Goal: Find specific page/section: Find specific page/section

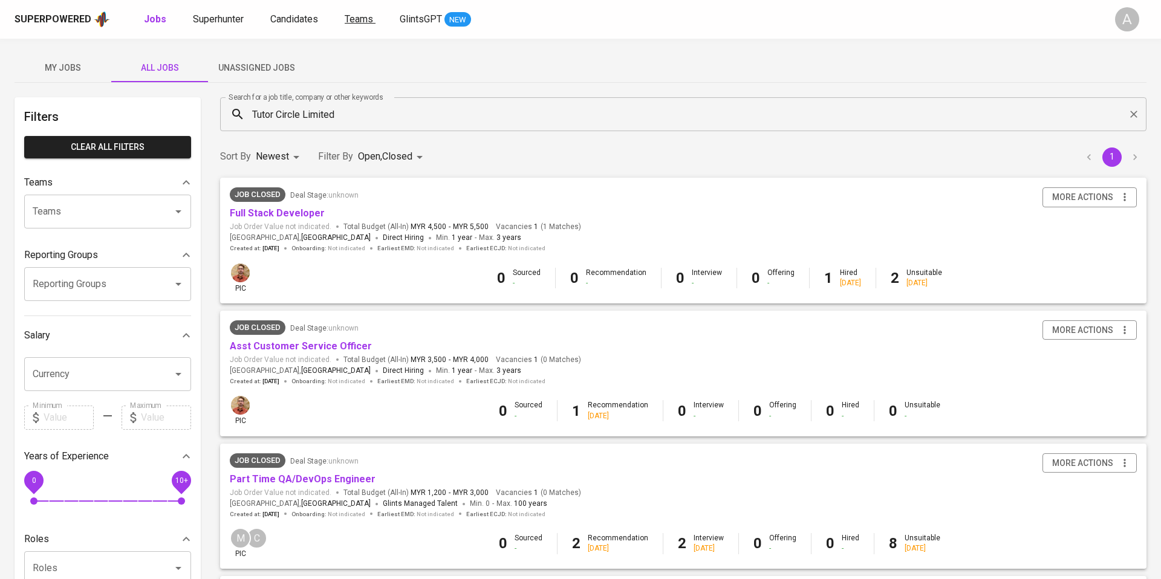
click at [354, 15] on span "Teams" at bounding box center [359, 18] width 28 height 11
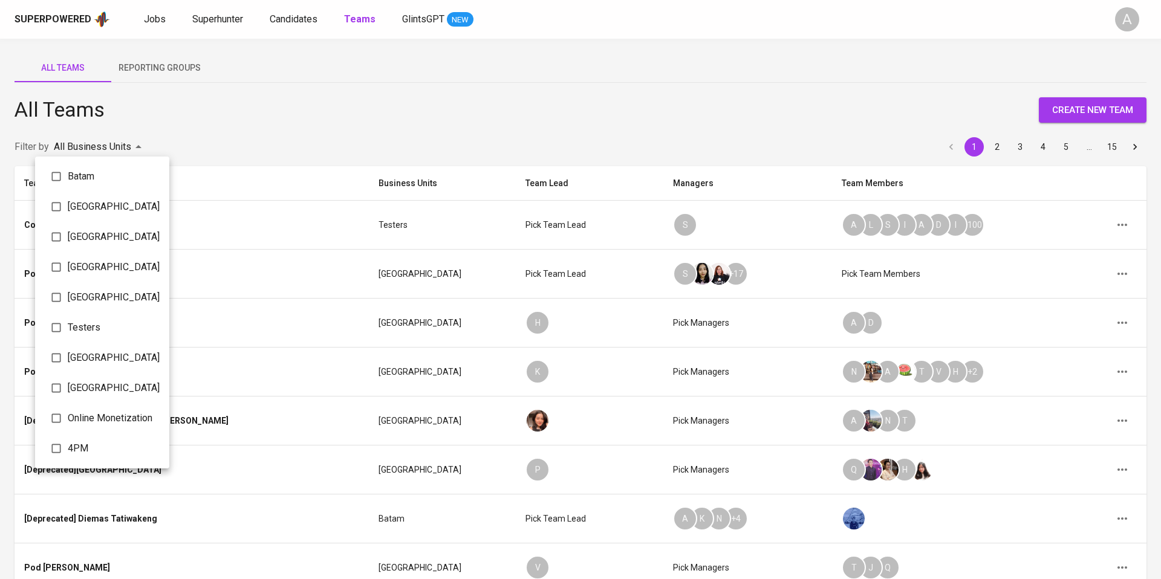
click at [128, 146] on body "Superpowered Jobs Superhunter Candidates Teams GlintsGPT NEW A All Teams Report…" at bounding box center [580, 392] width 1161 height 785
click at [67, 180] on input "checkbox" at bounding box center [56, 176] width 23 height 23
checkbox input "true"
type input "069fe4ad-946e-4092-af58-51a7c752ed00"
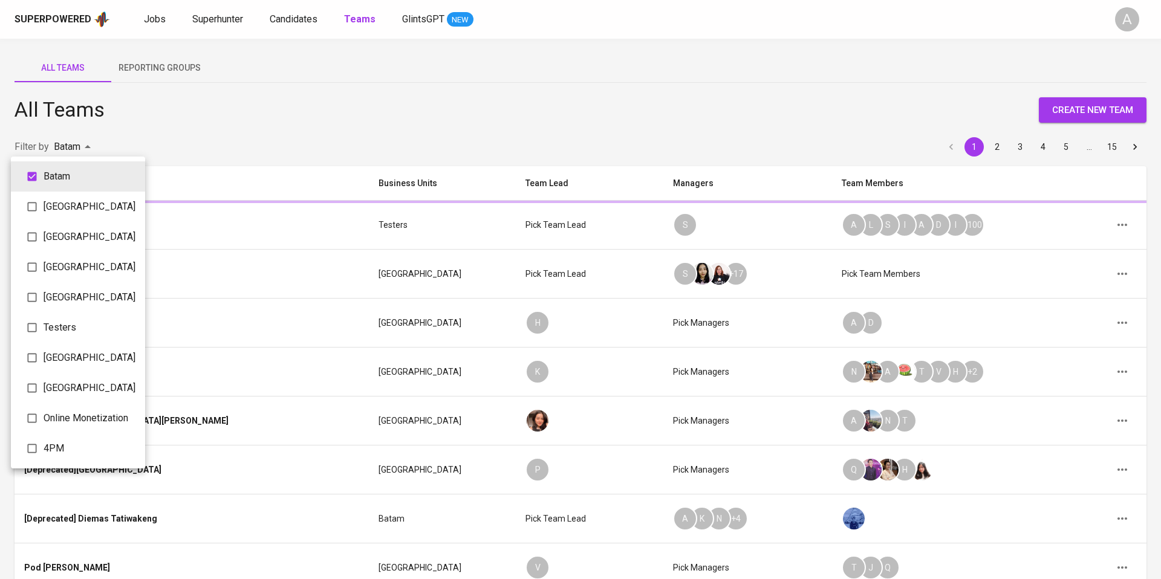
click at [275, 100] on div at bounding box center [580, 289] width 1161 height 579
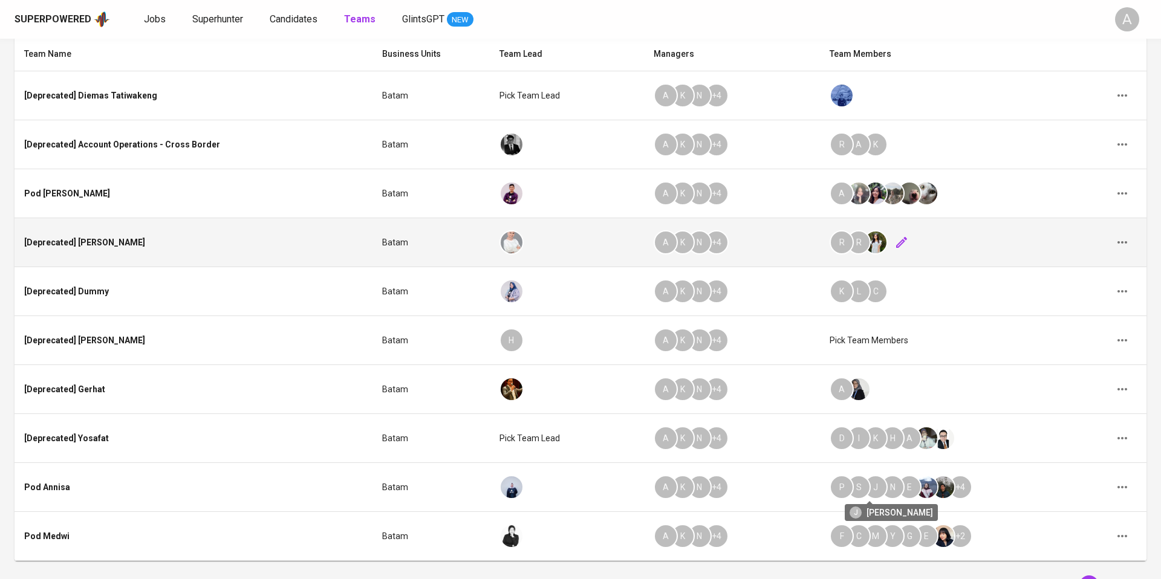
scroll to position [206, 0]
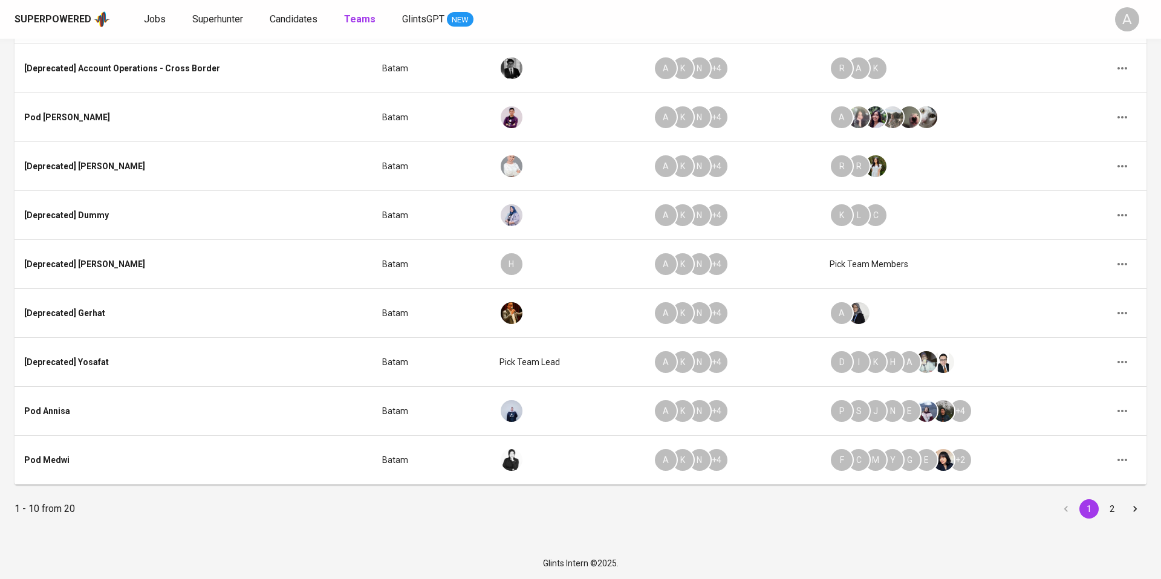
click at [1113, 512] on button "2" at bounding box center [1112, 509] width 19 height 19
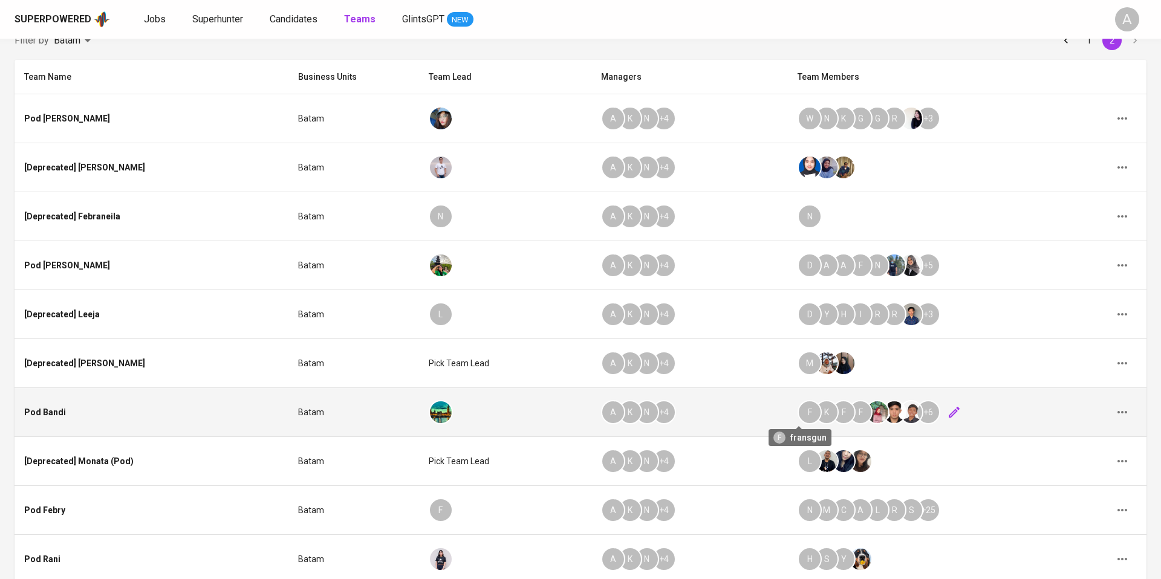
scroll to position [140, 0]
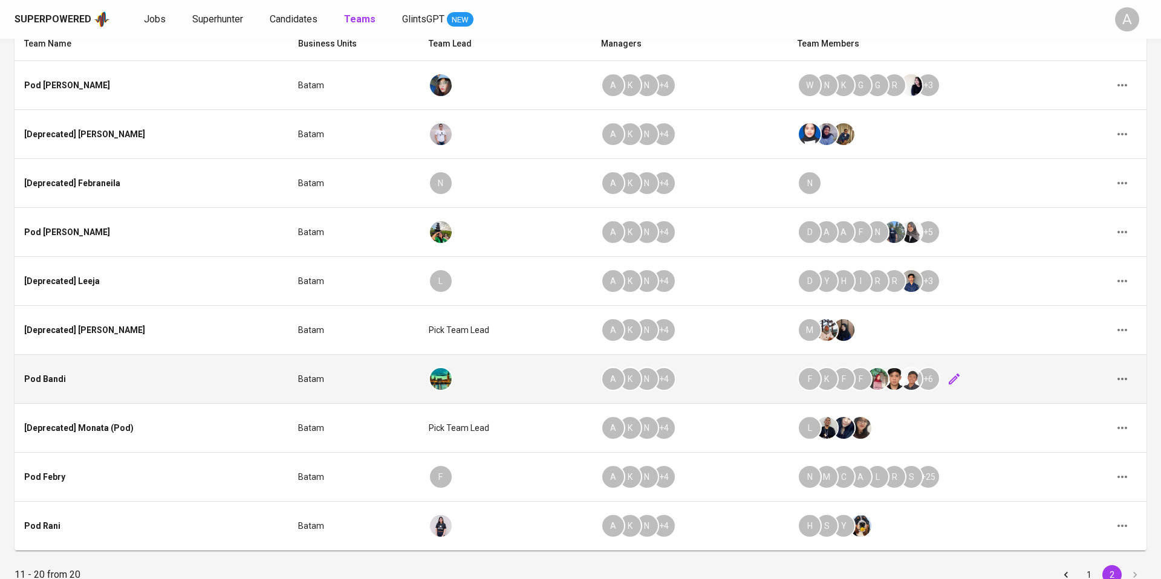
click at [949, 377] on icon "button" at bounding box center [954, 379] width 11 height 11
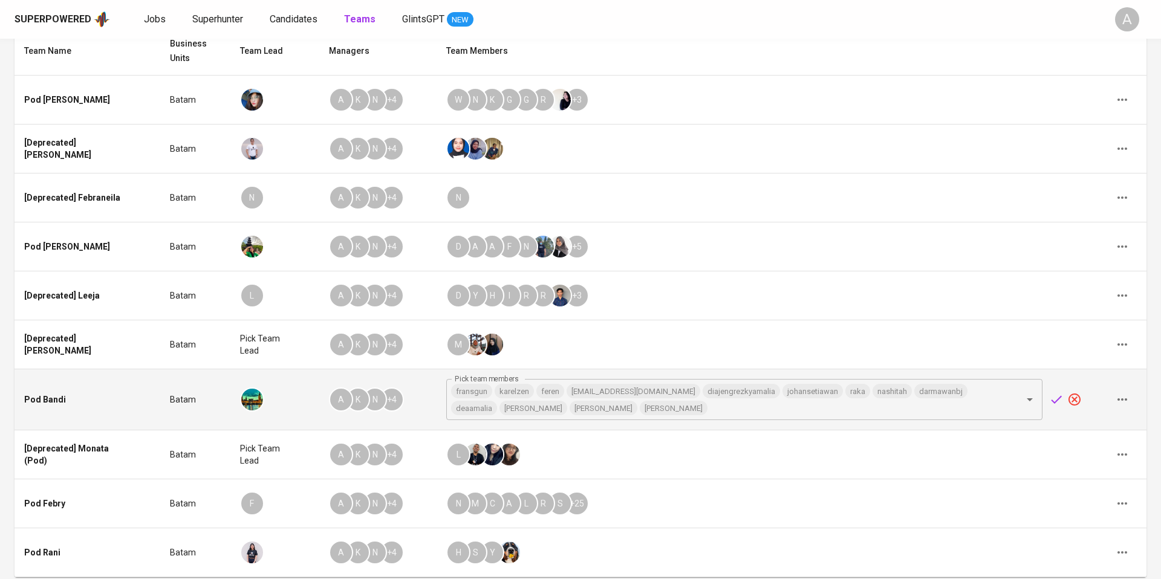
click at [1149, 377] on div "All Teams Reporting Groups All Teams create new team Filter by Batam 069fe4ad-9…" at bounding box center [580, 270] width 1161 height 742
click at [1152, 396] on div "All Teams Reporting Groups All Teams create new team Filter by Batam 069fe4ad-9…" at bounding box center [580, 270] width 1161 height 742
click at [1075, 399] on icon "button" at bounding box center [1075, 400] width 12 height 12
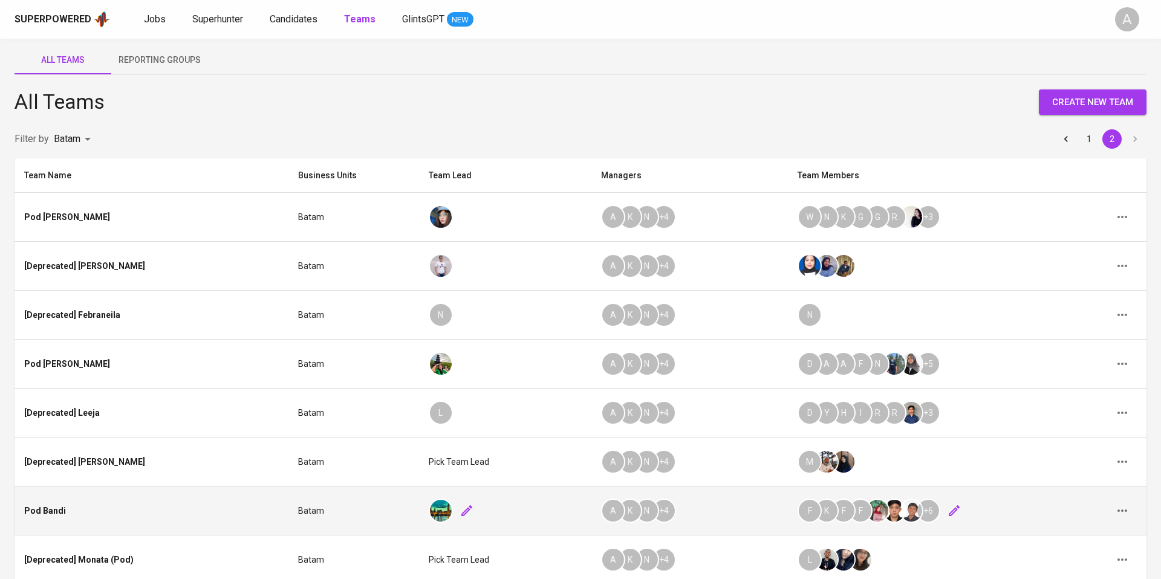
scroll to position [206, 0]
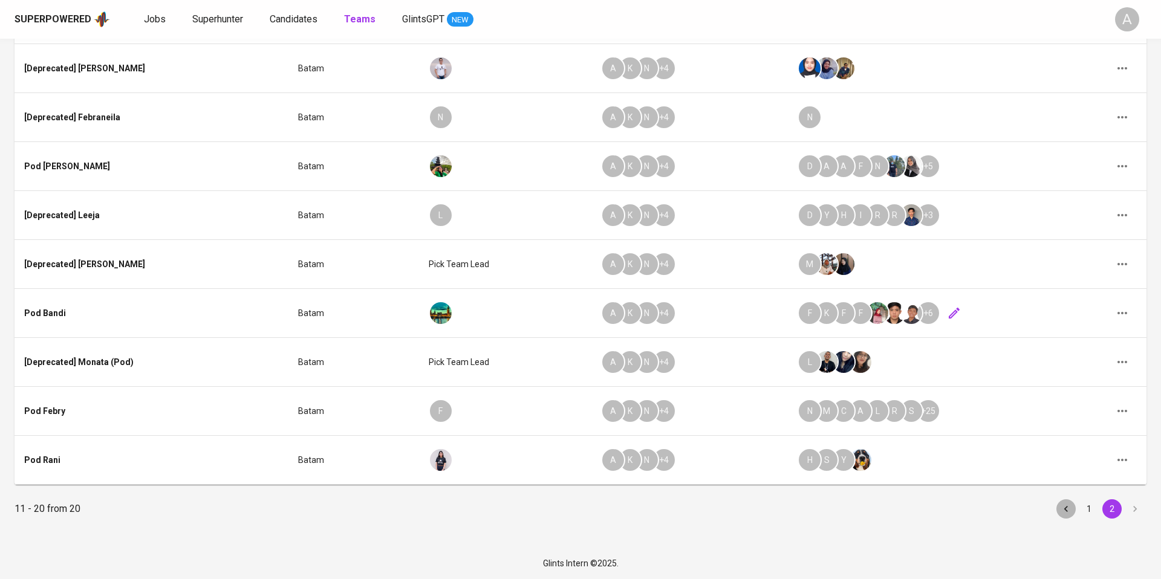
click at [1069, 503] on icon "Go to previous page" at bounding box center [1066, 509] width 12 height 12
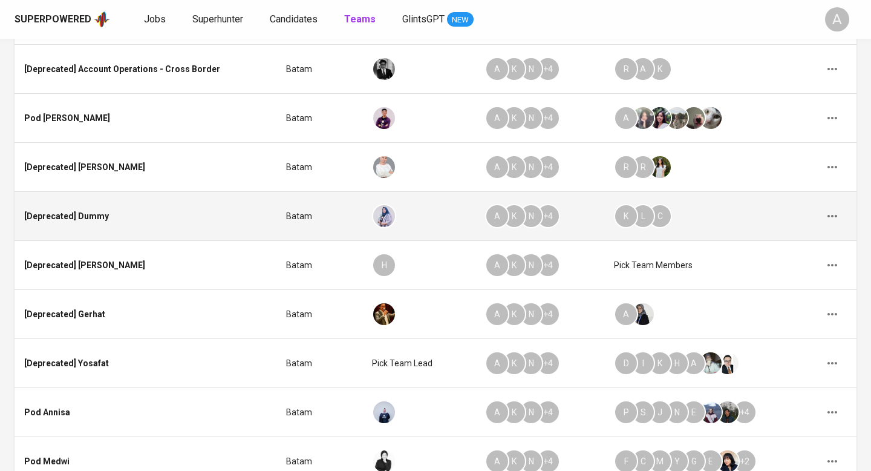
scroll to position [315, 0]
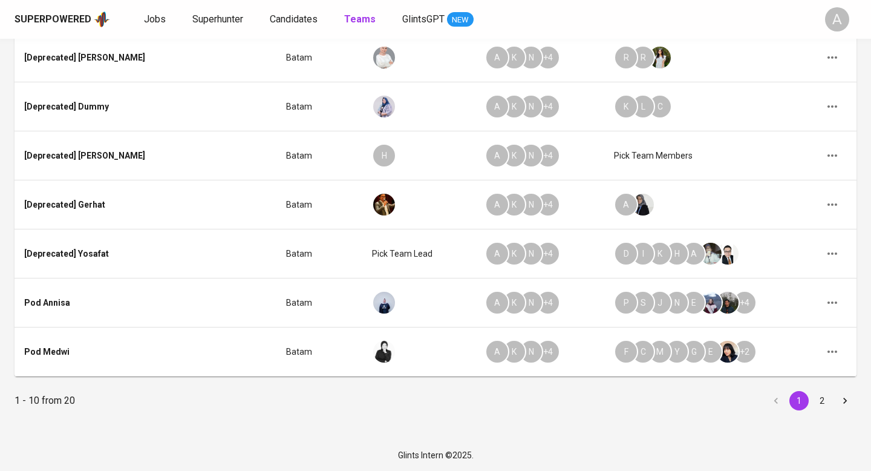
click at [840, 397] on icon "Go to next page" at bounding box center [845, 400] width 12 height 12
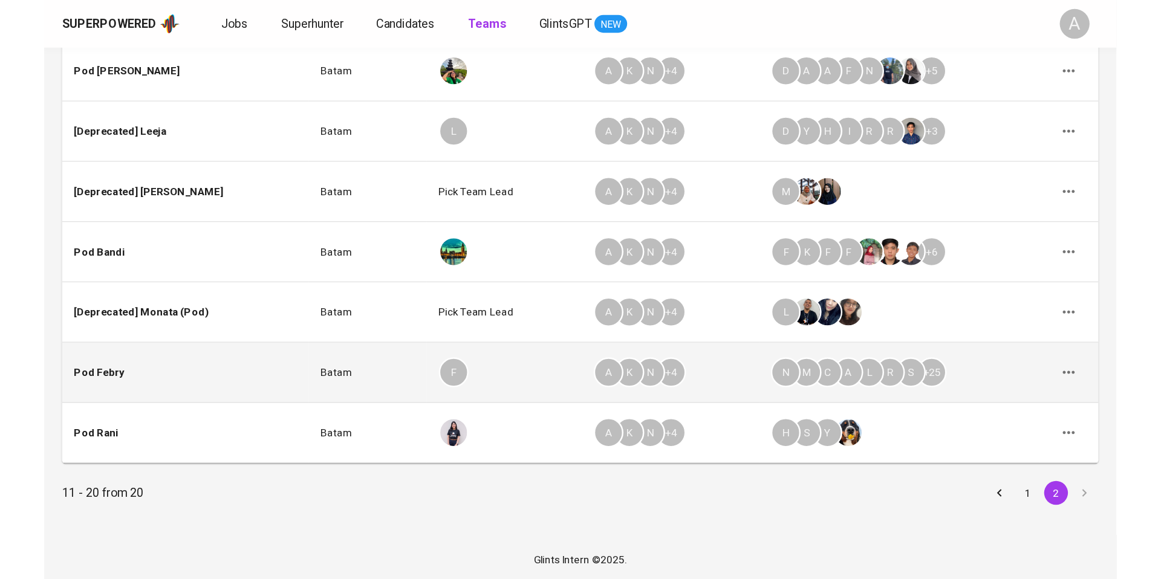
scroll to position [206, 0]
